Goal: Navigation & Orientation: Find specific page/section

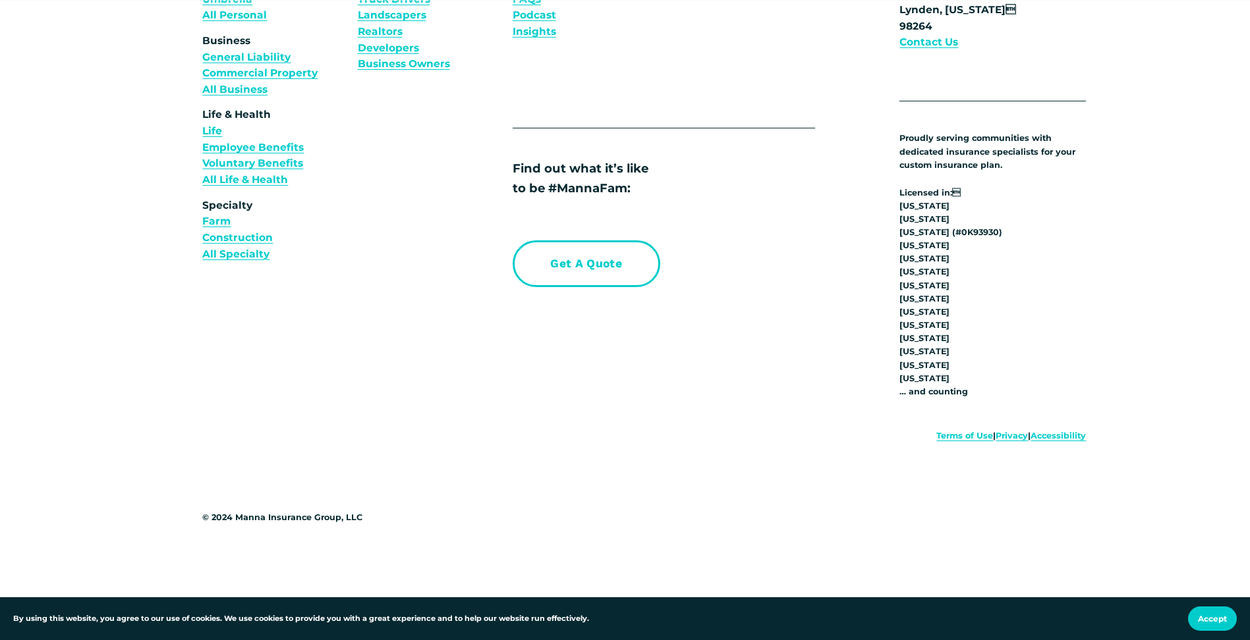
scroll to position [5139, 0]
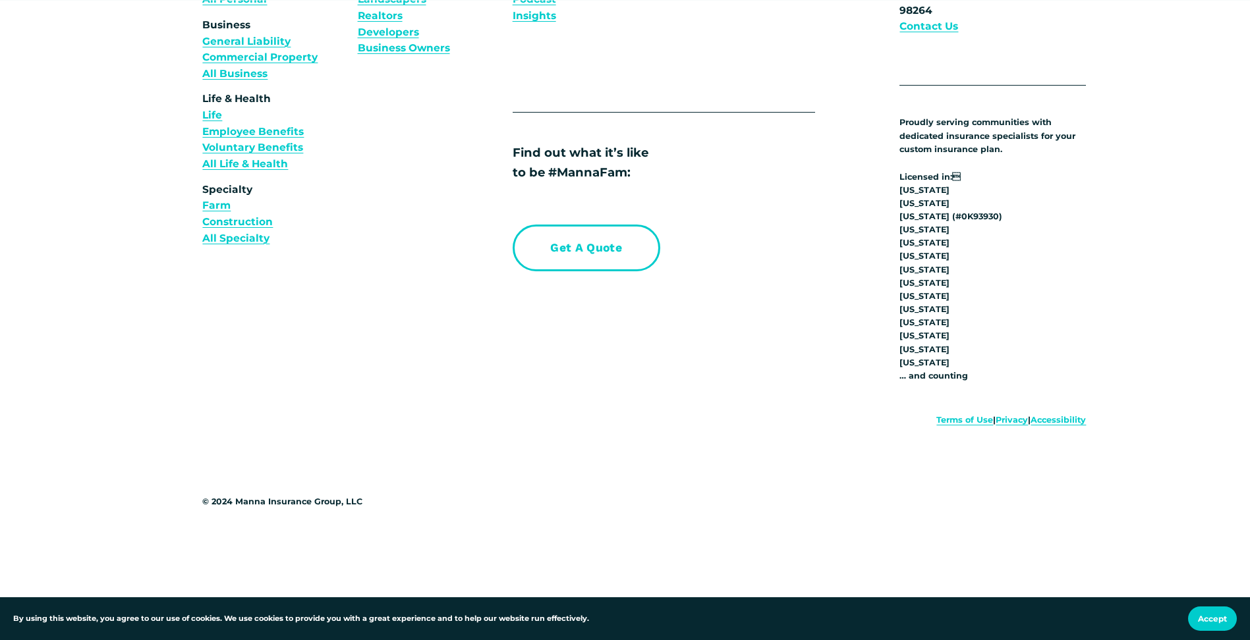
click at [997, 424] on link "Privacy" at bounding box center [1012, 420] width 32 height 13
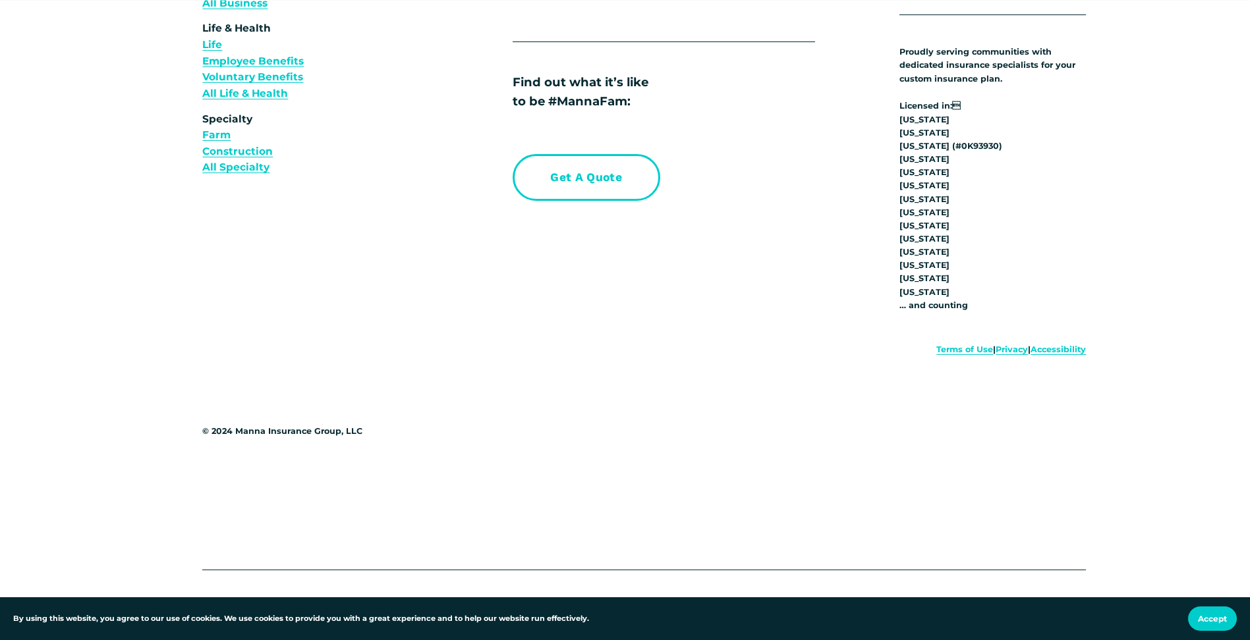
scroll to position [10322, 0]
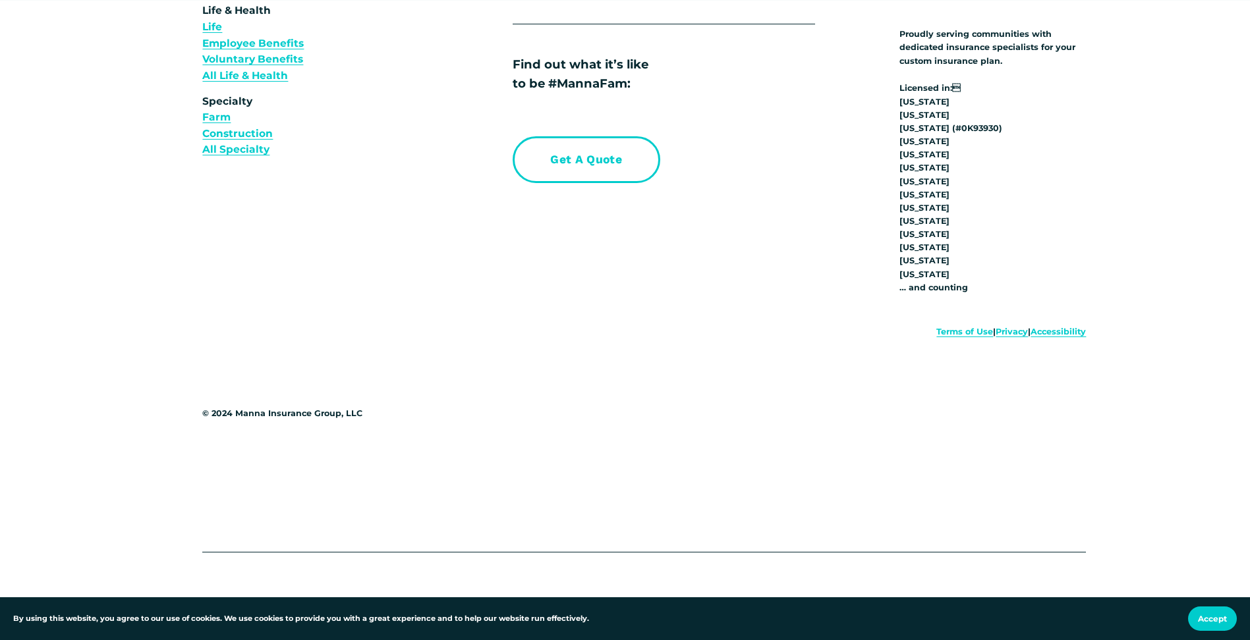
click at [945, 327] on link "Terms of Use" at bounding box center [964, 331] width 57 height 13
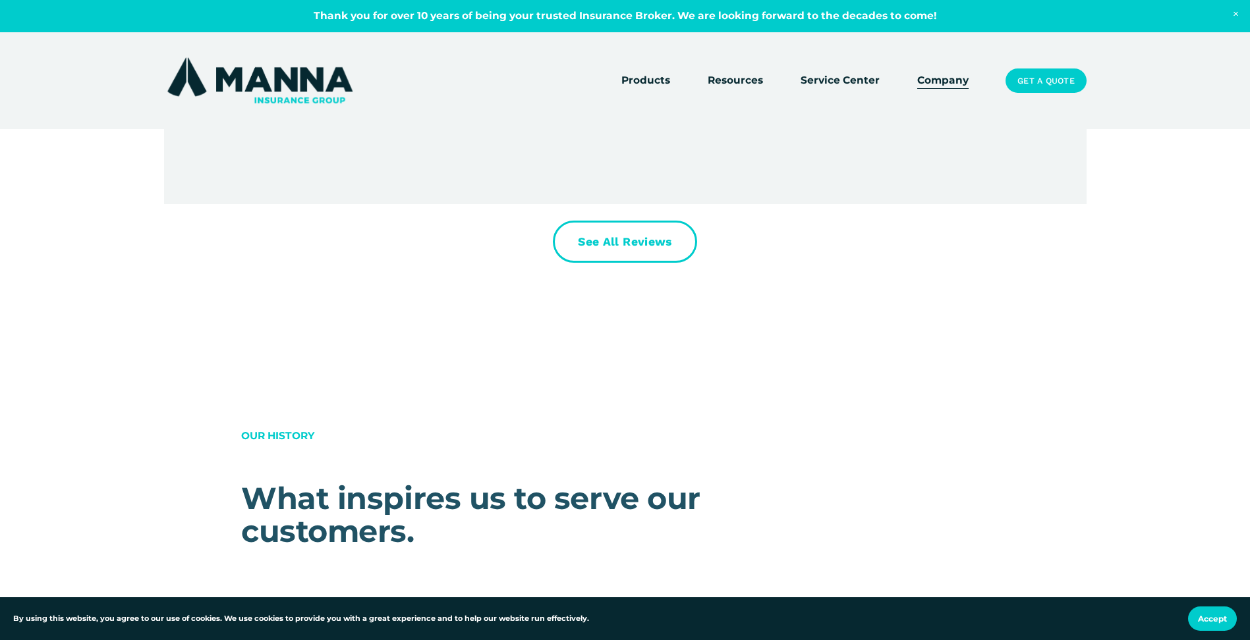
scroll to position [5798, 0]
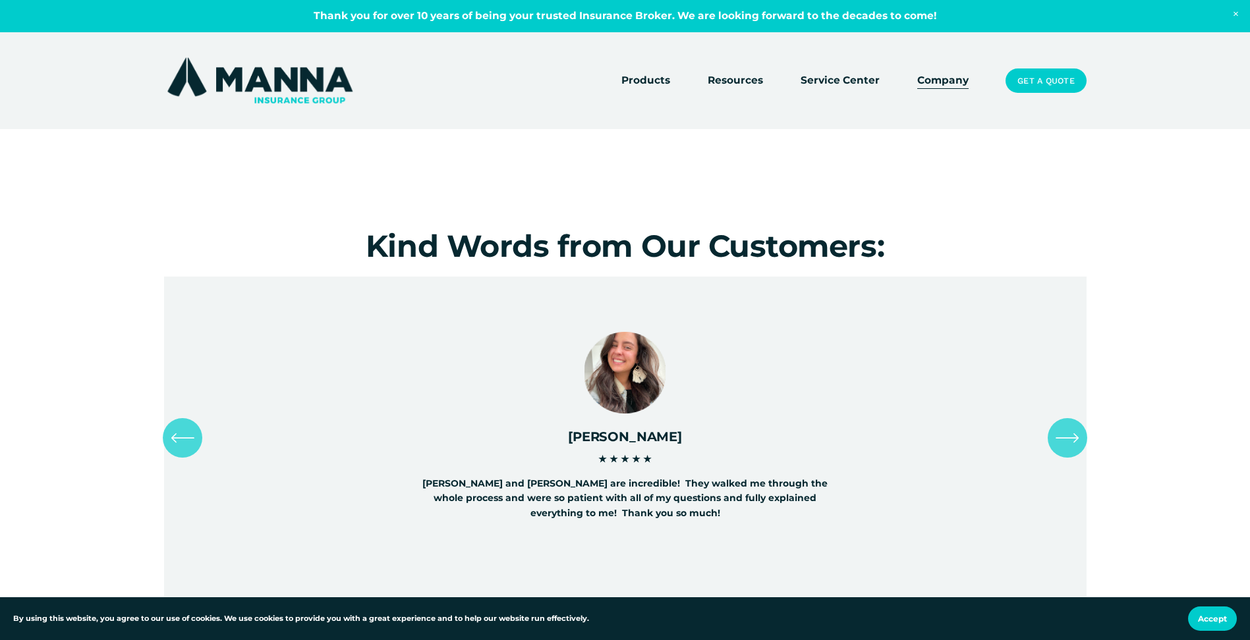
click at [1063, 439] on icon "\a \a \a Next\a \a" at bounding box center [1067, 438] width 24 height 24
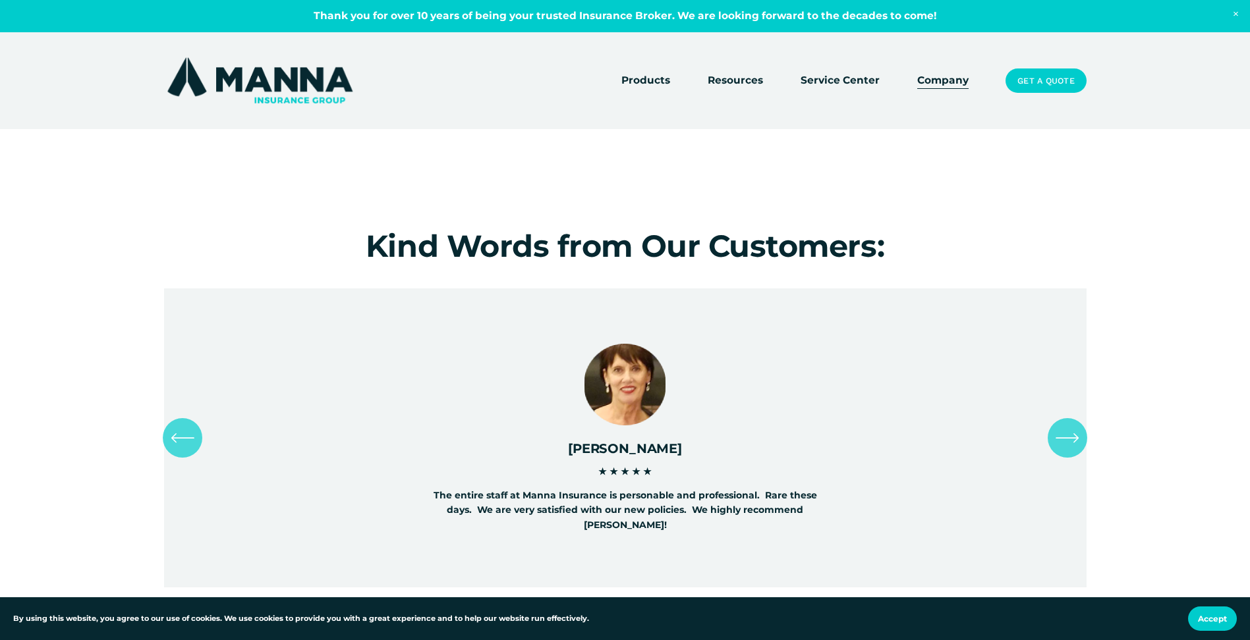
click at [1063, 437] on icon "\a \a \a Next\a \a" at bounding box center [1067, 438] width 24 height 24
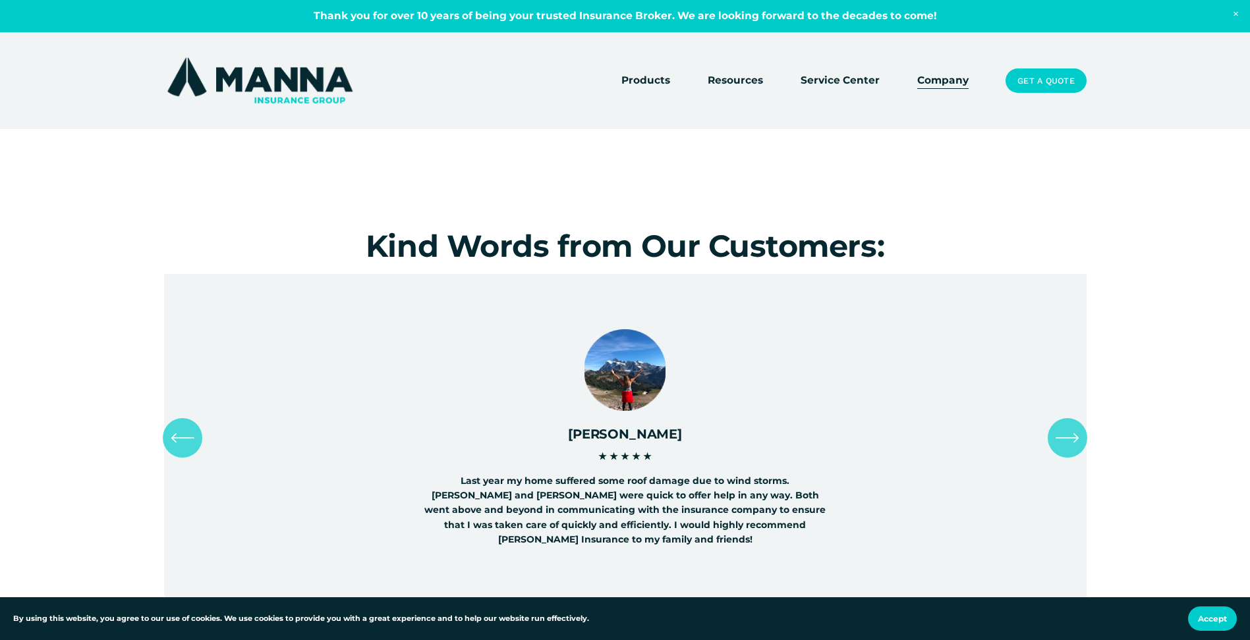
click at [1063, 436] on icon "\a \a \a Next\a \a" at bounding box center [1067, 438] width 24 height 24
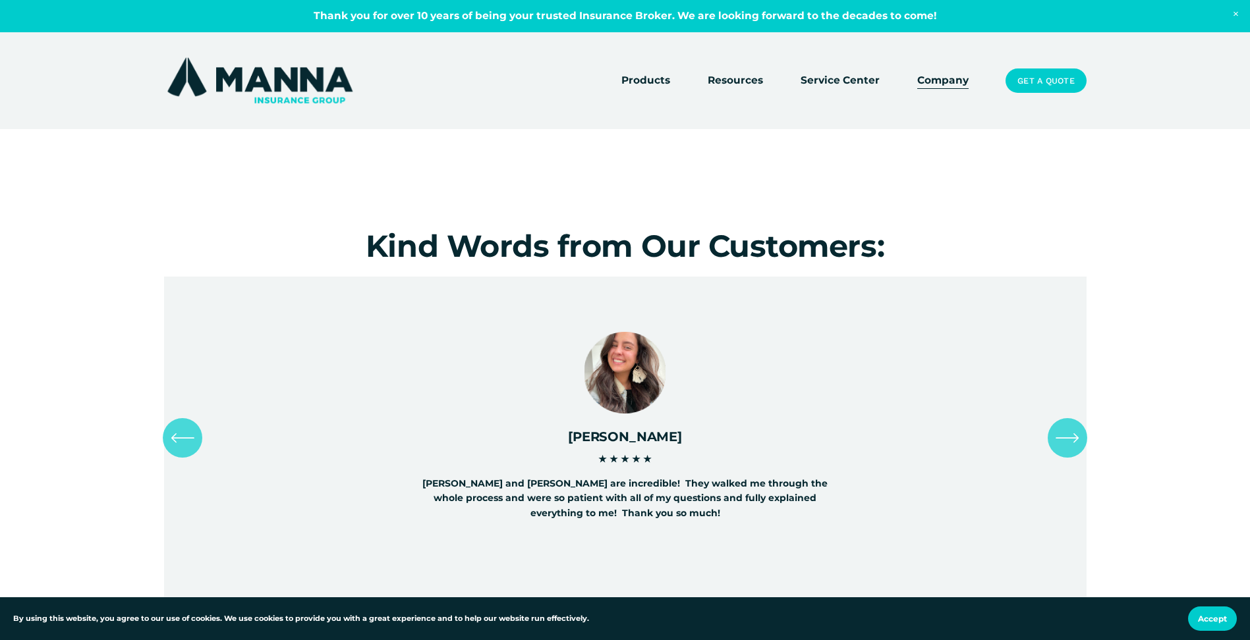
click at [1065, 432] on icon "\a \a \a Next\a \a" at bounding box center [1067, 438] width 24 height 24
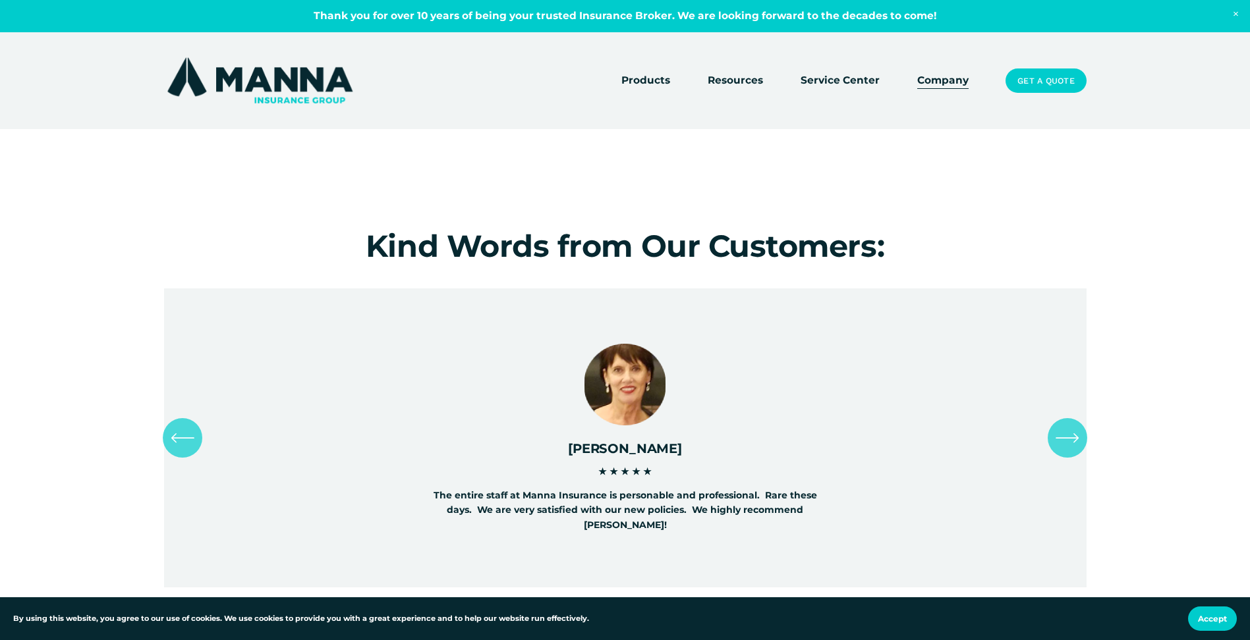
click at [1065, 432] on icon "\a \a \a Next\a \a" at bounding box center [1067, 438] width 24 height 24
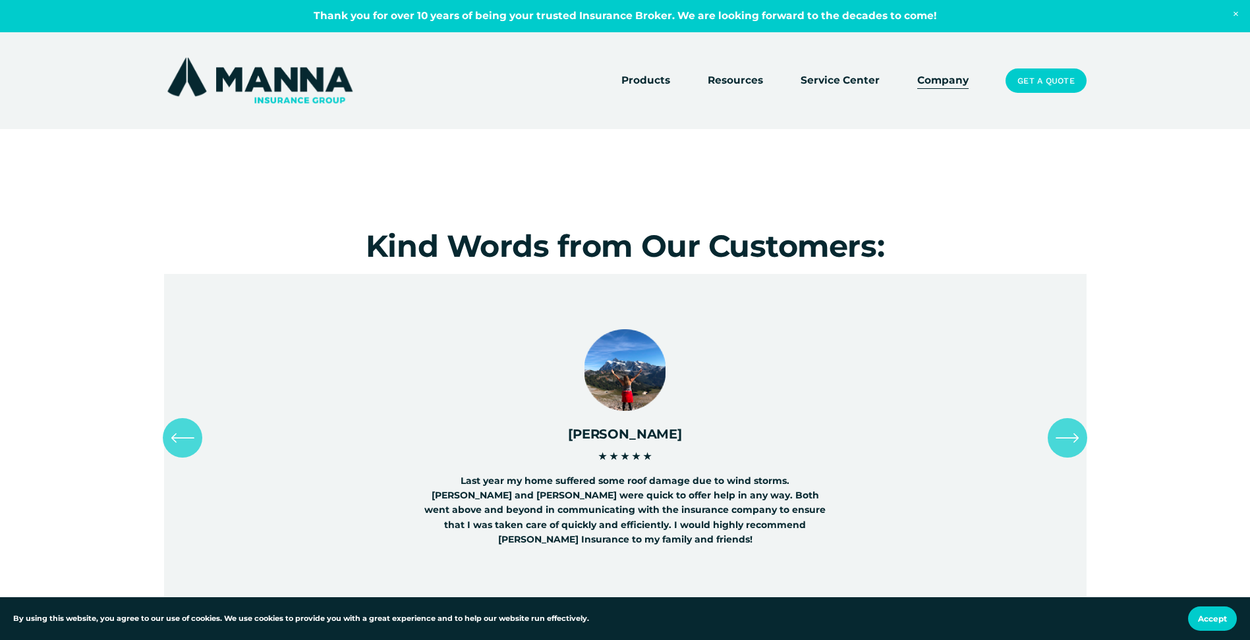
click at [1065, 432] on icon "\a \a \a Next\a \a" at bounding box center [1067, 438] width 24 height 24
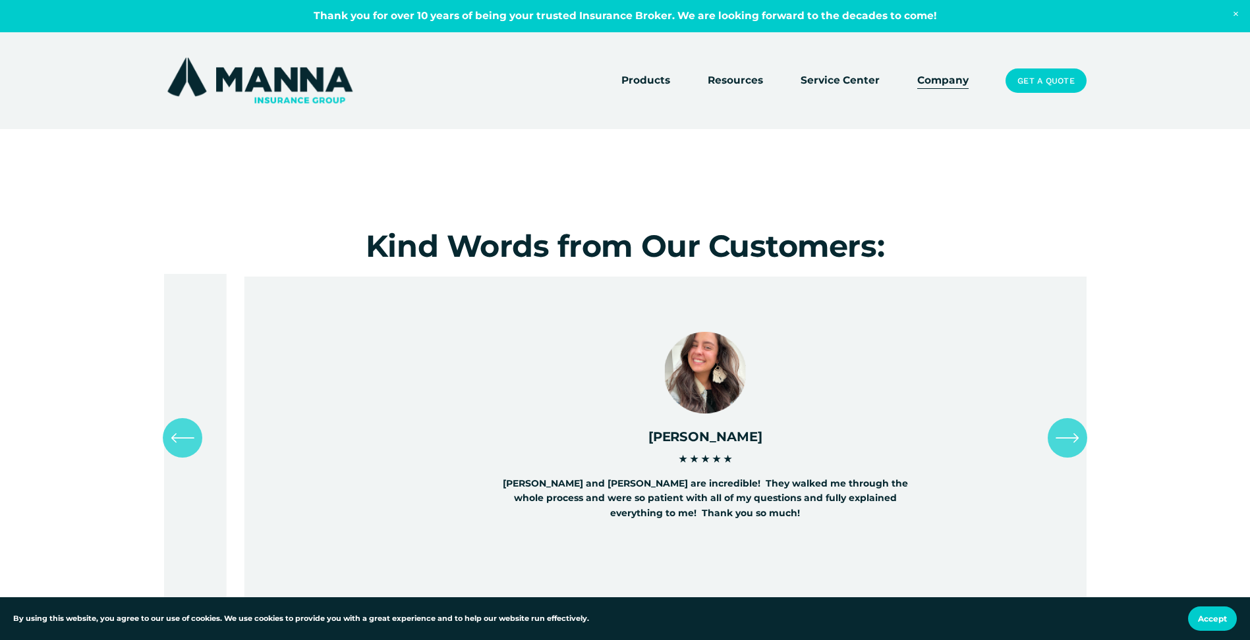
click at [1065, 432] on icon "\a \a \a Next\a \a" at bounding box center [1067, 438] width 24 height 24
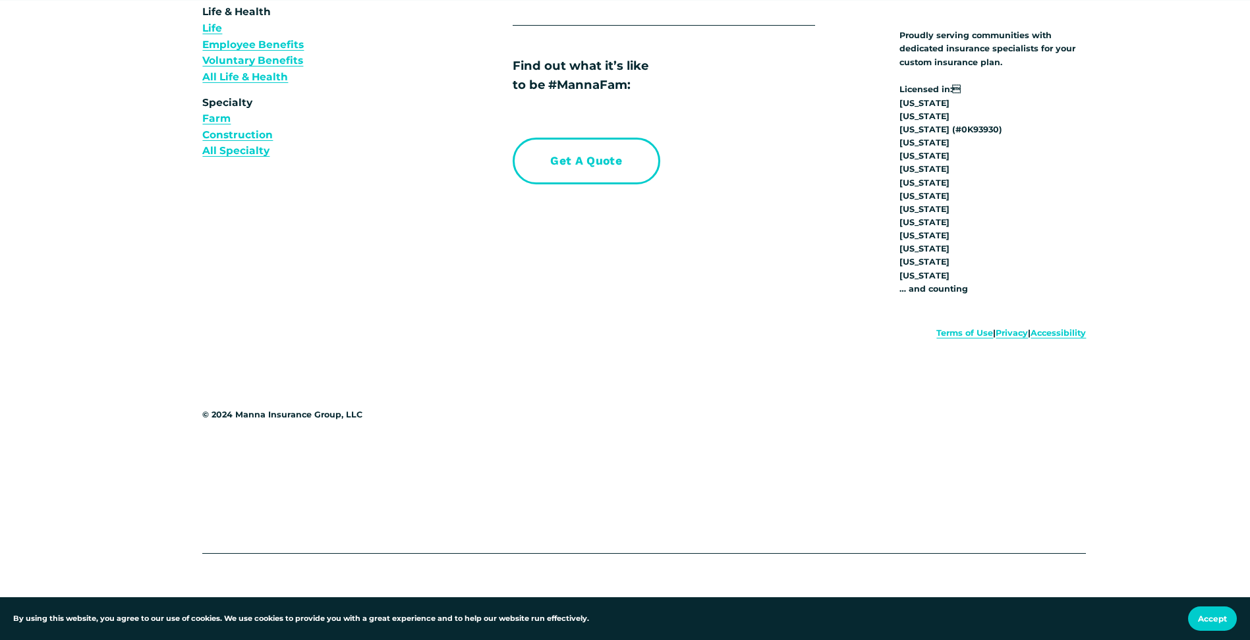
scroll to position [10322, 0]
click at [938, 328] on link "Terms of Use" at bounding box center [964, 331] width 57 height 13
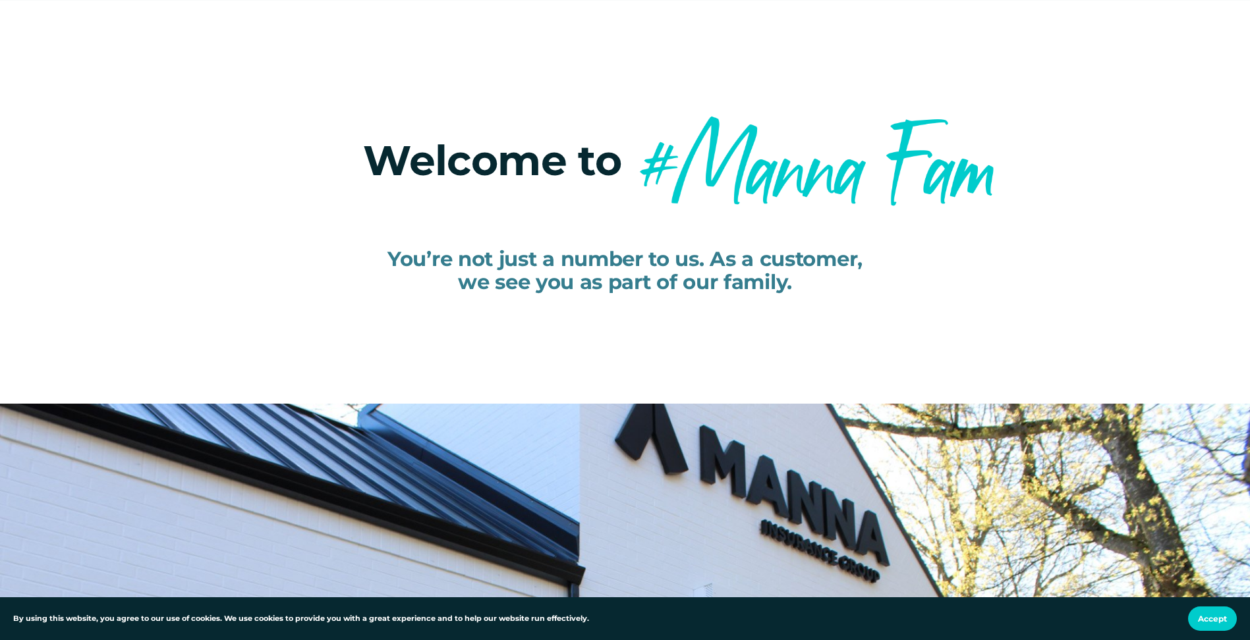
scroll to position [132, 0]
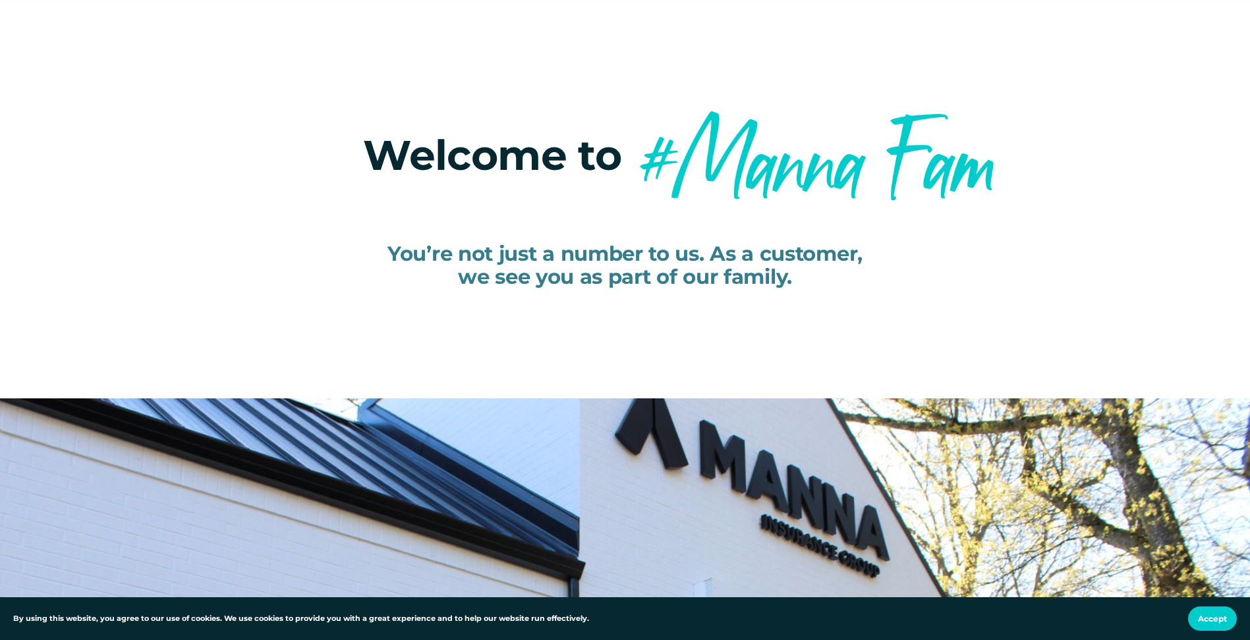
click at [1198, 621] on span "Accept" at bounding box center [1212, 619] width 29 height 10
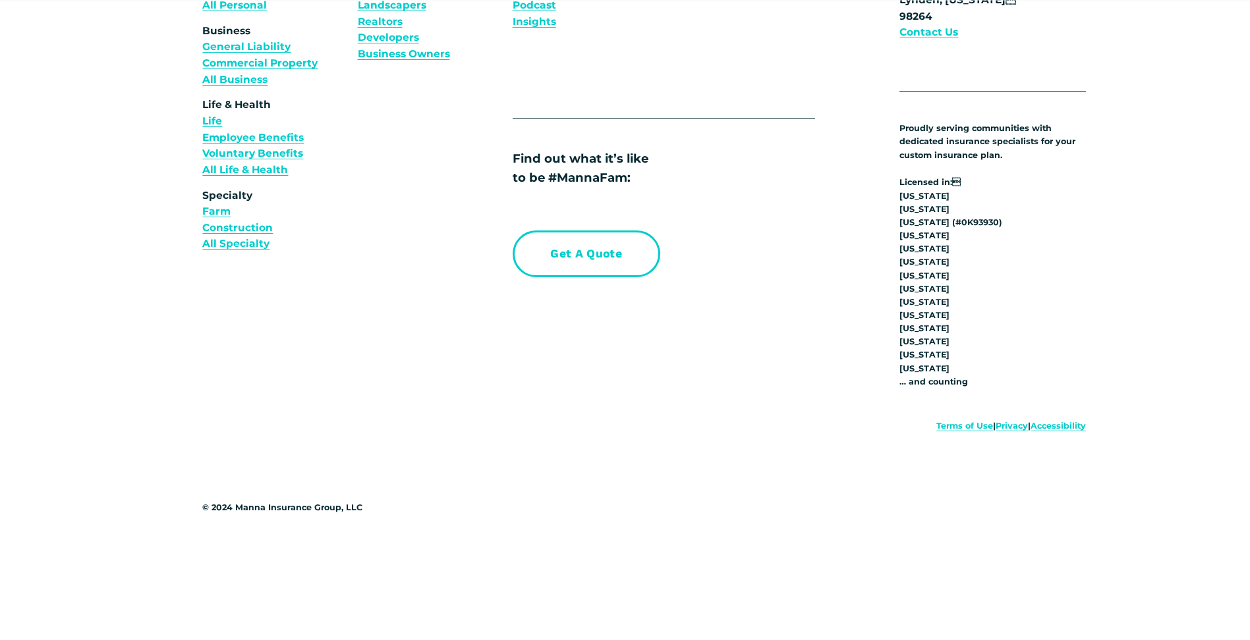
scroll to position [10256, 0]
